Goal: Information Seeking & Learning: Learn about a topic

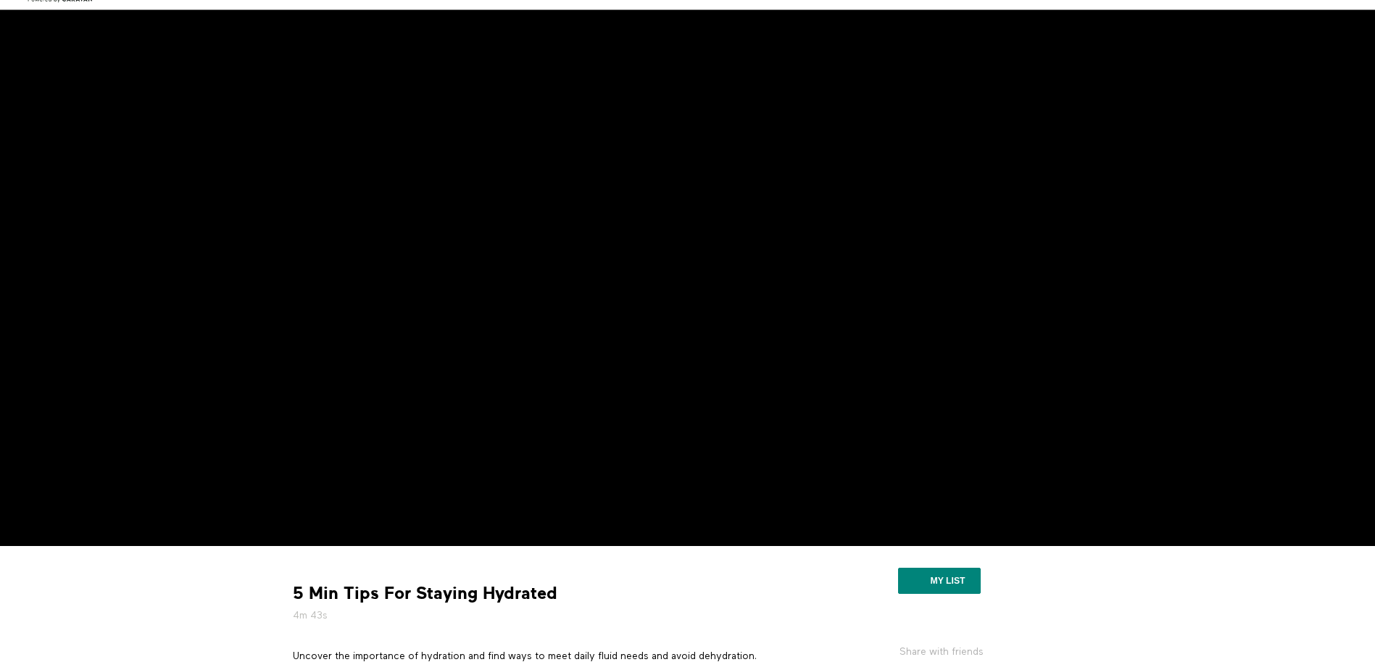
scroll to position [72, 0]
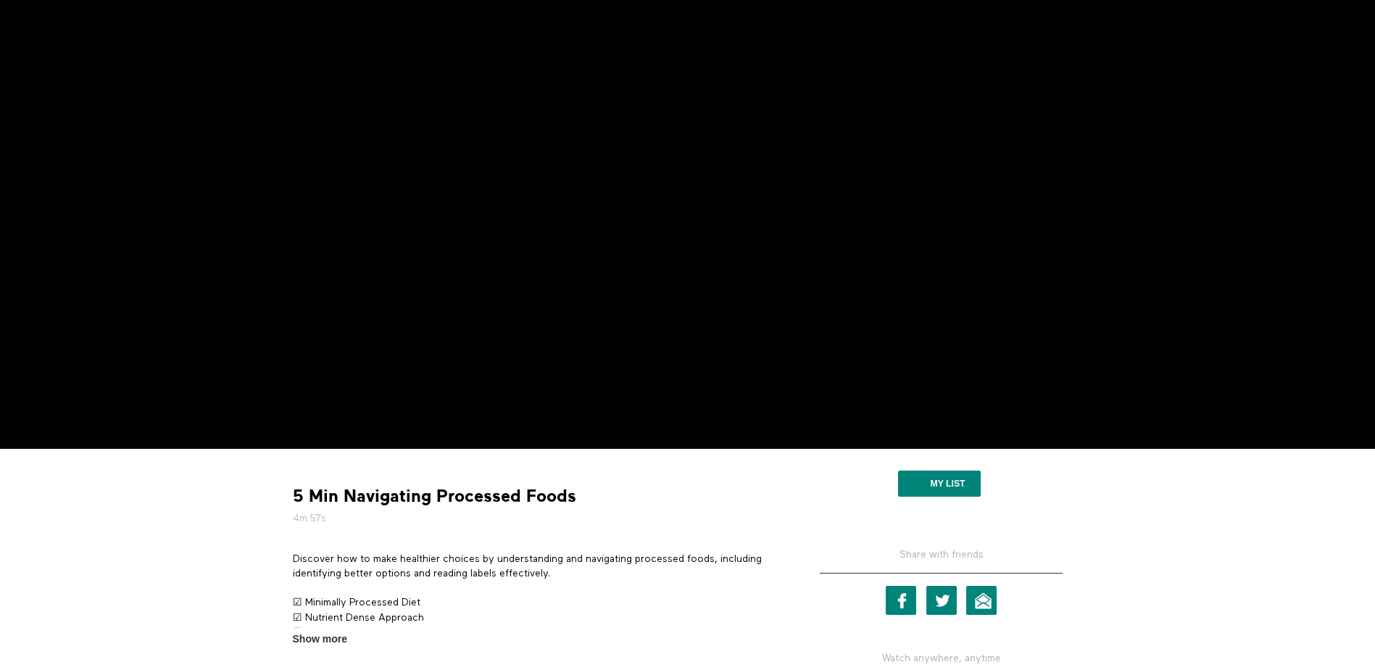
scroll to position [134, 0]
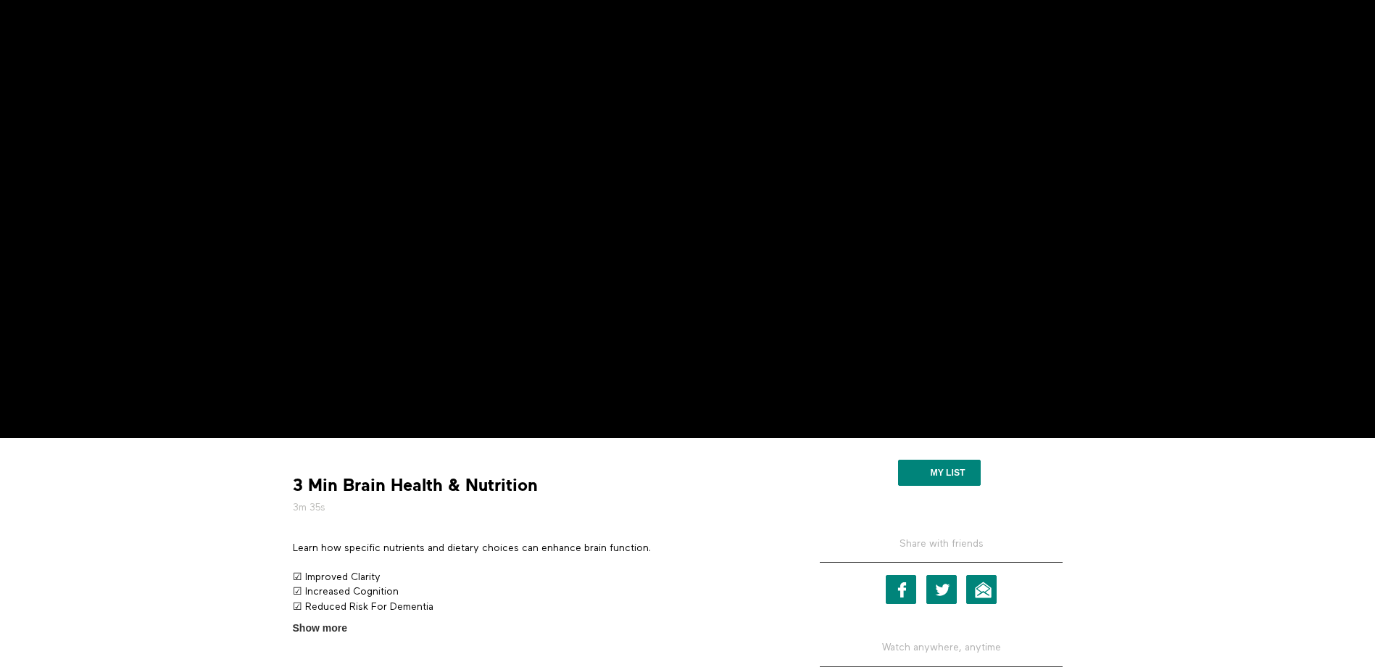
scroll to position [72, 0]
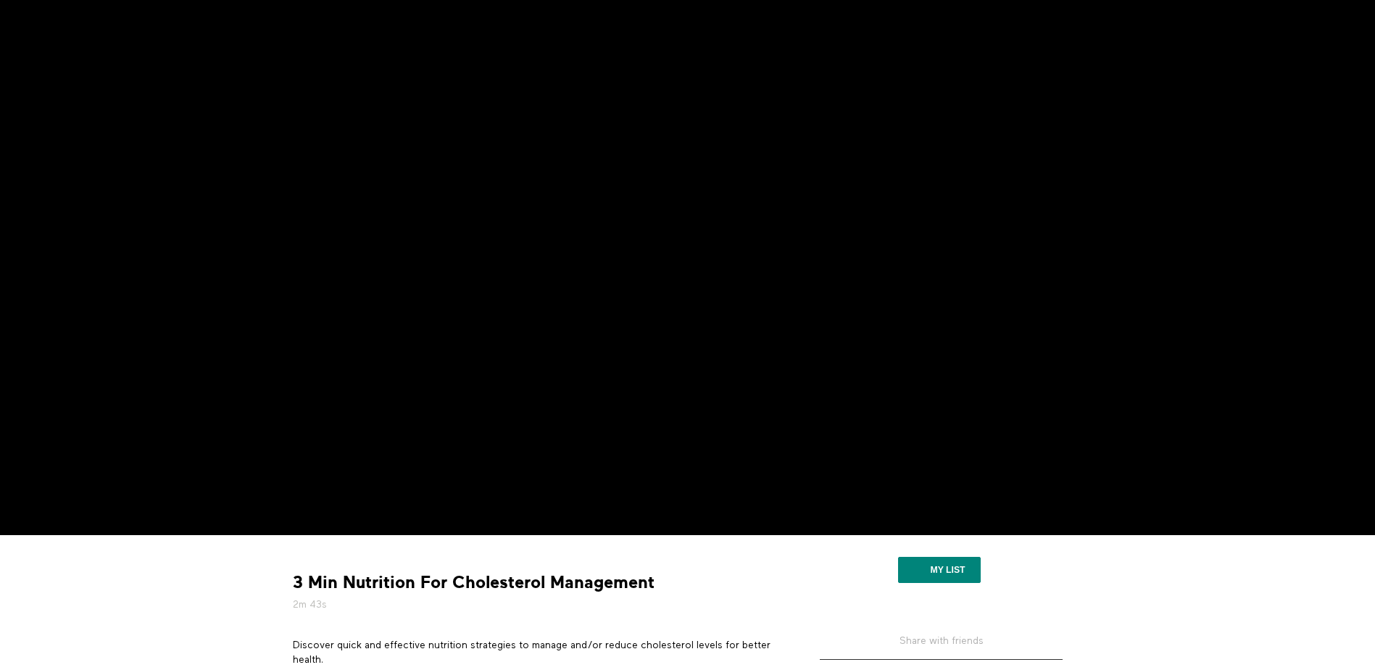
scroll to position [145, 0]
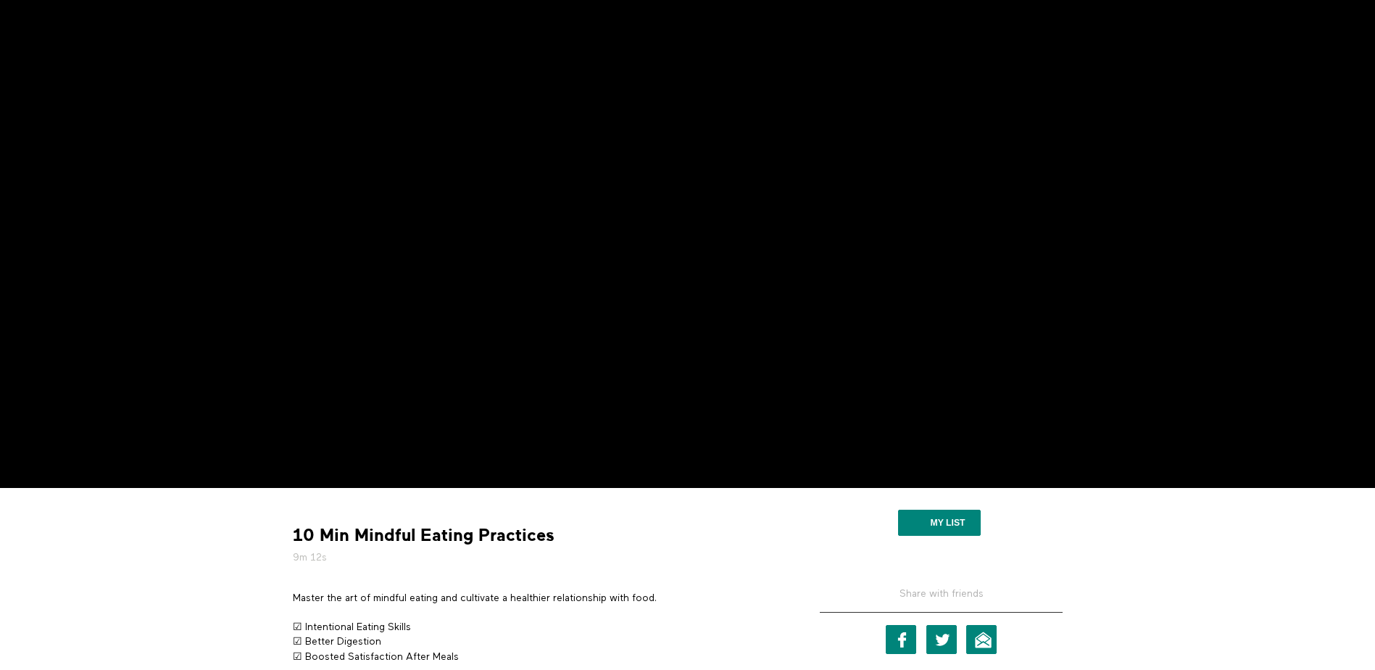
scroll to position [72, 0]
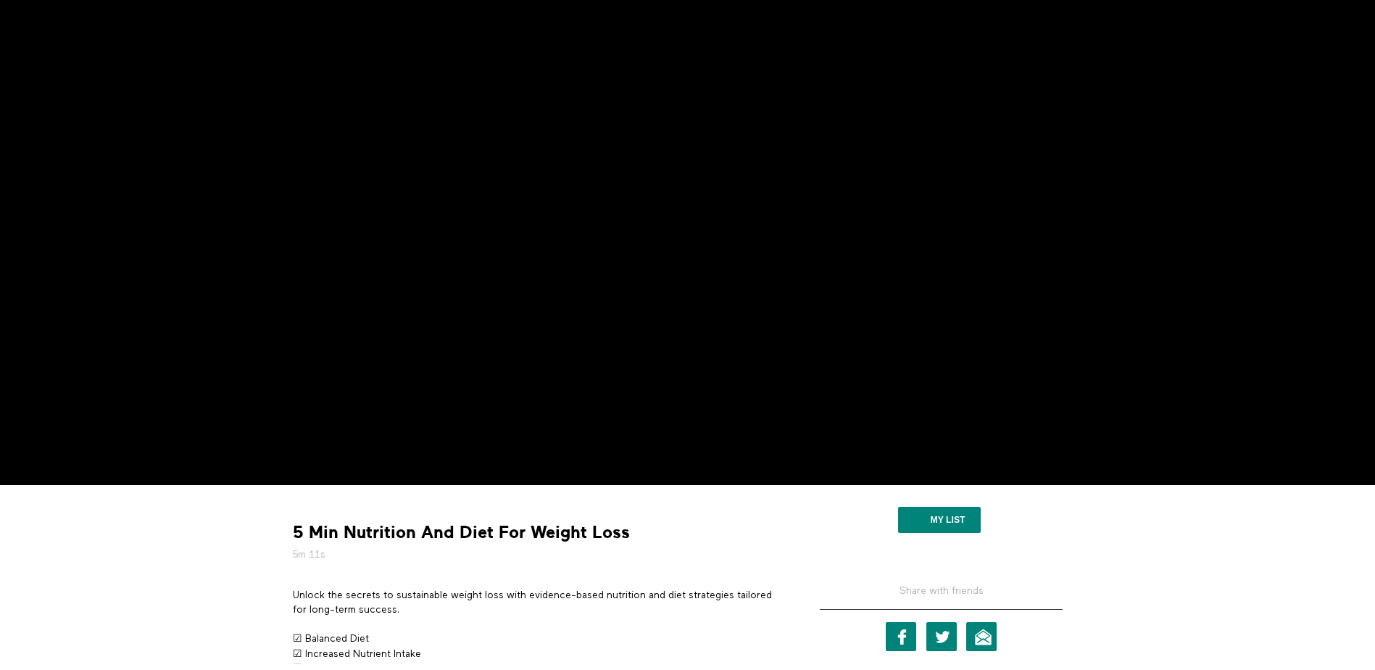
scroll to position [72, 0]
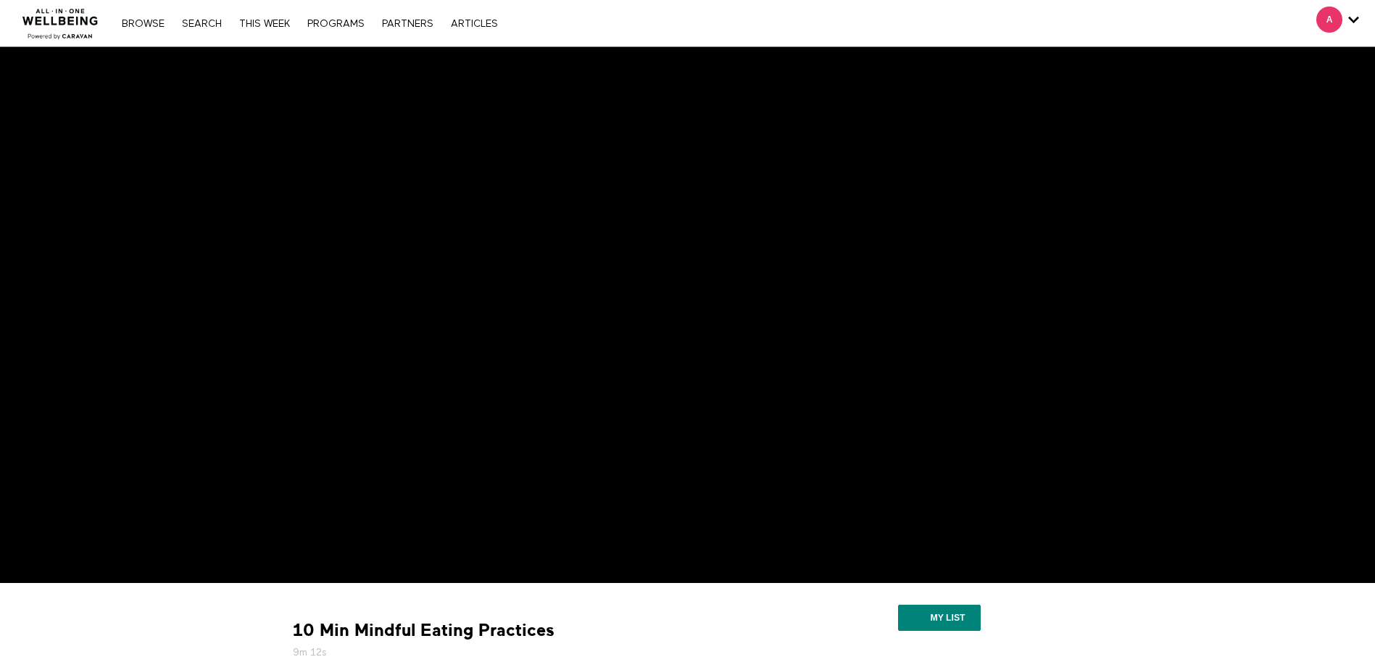
scroll to position [72, 0]
